Goal: Entertainment & Leisure: Consume media (video, audio)

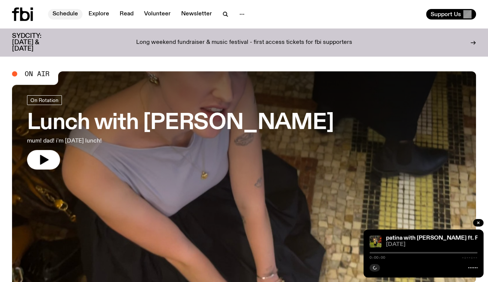
click at [63, 15] on link "Schedule" at bounding box center [65, 14] width 35 height 11
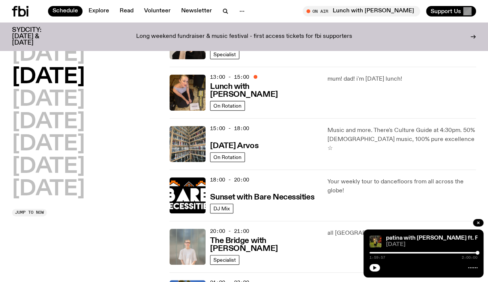
scroll to position [148, 0]
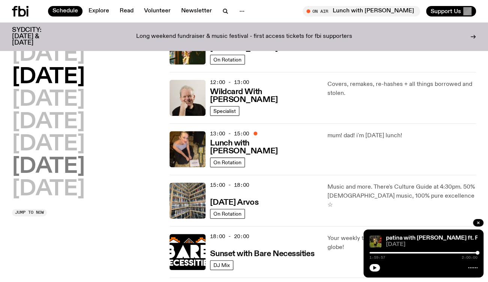
click at [57, 172] on h2 "Saturday" at bounding box center [48, 167] width 73 height 21
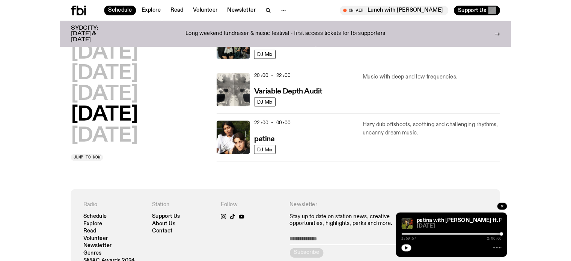
scroll to position [509, 0]
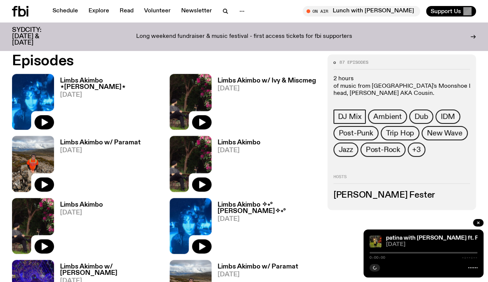
scroll to position [334, 0]
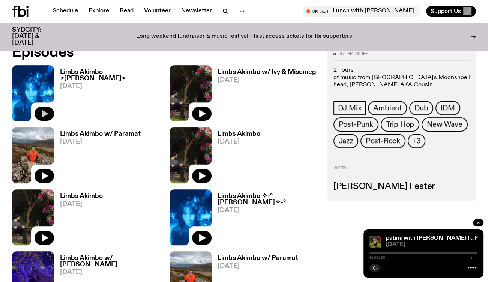
click at [42, 111] on icon "button" at bounding box center [45, 114] width 6 height 8
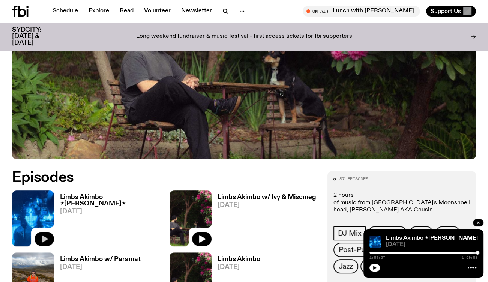
scroll to position [221, 0]
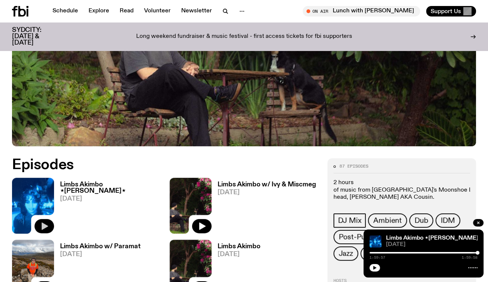
click at [102, 186] on h3 "Limbs Akimbo ⋆anusha⋆" at bounding box center [110, 188] width 101 height 13
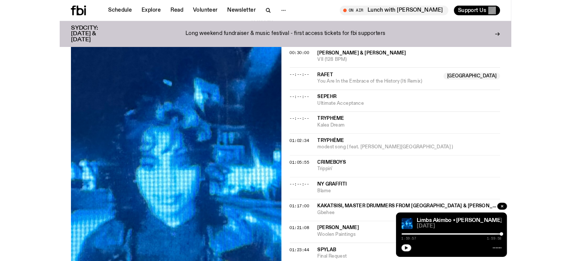
scroll to position [521, 0]
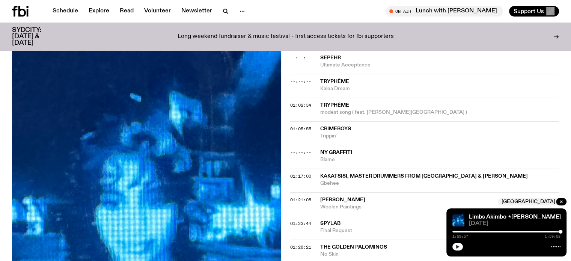
click at [455, 248] on button "button" at bounding box center [457, 247] width 11 height 8
click at [455, 247] on icon "button" at bounding box center [457, 246] width 5 height 5
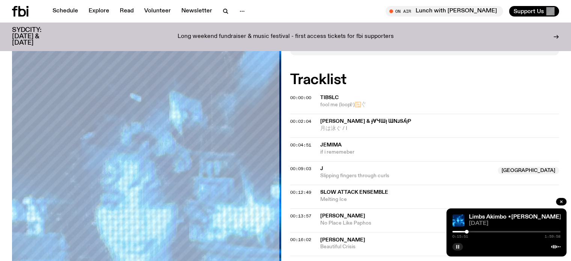
scroll to position [258, 0]
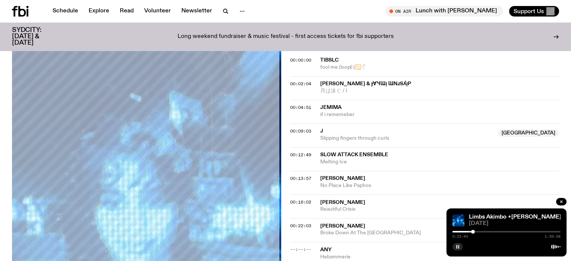
click at [459, 246] on icon "button" at bounding box center [457, 246] width 5 height 5
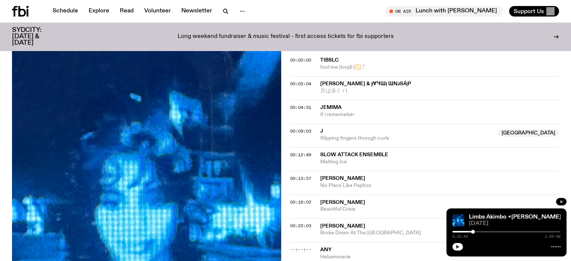
click at [458, 247] on icon "button" at bounding box center [457, 247] width 3 height 4
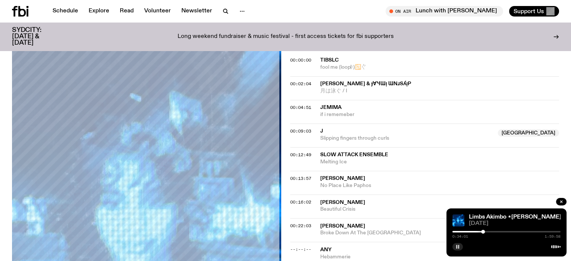
click at [458, 246] on icon "button" at bounding box center [457, 246] width 5 height 5
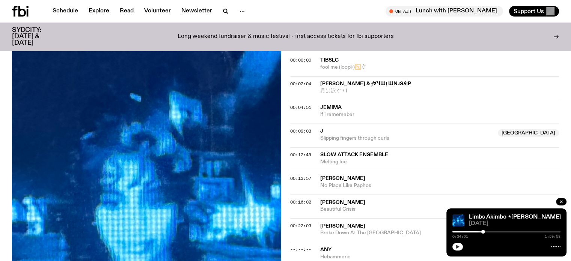
click at [454, 248] on button "button" at bounding box center [457, 247] width 11 height 8
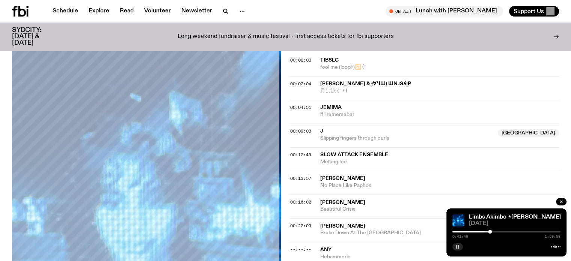
click at [458, 246] on rect "button" at bounding box center [458, 247] width 1 height 4
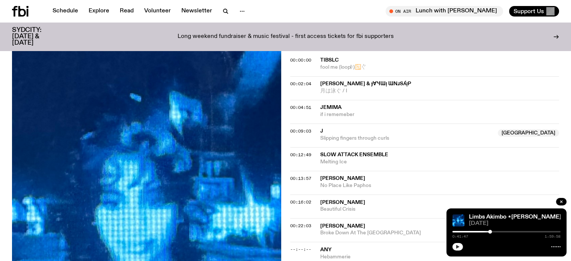
click at [460, 245] on button "button" at bounding box center [457, 247] width 11 height 8
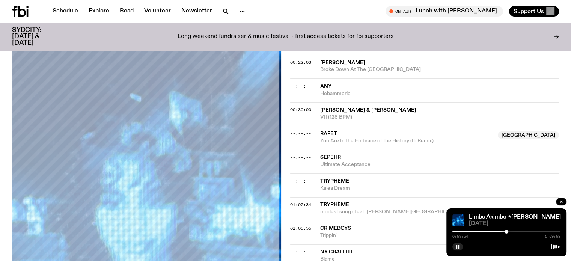
scroll to position [408, 0]
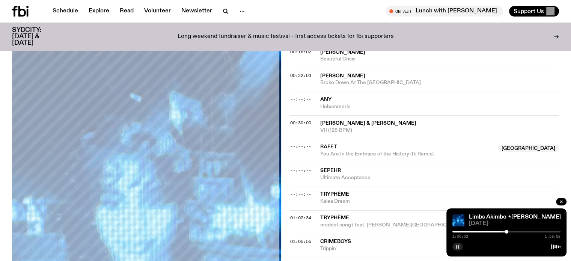
click at [456, 247] on icon "button" at bounding box center [457, 246] width 5 height 5
